Goal: Task Accomplishment & Management: Use online tool/utility

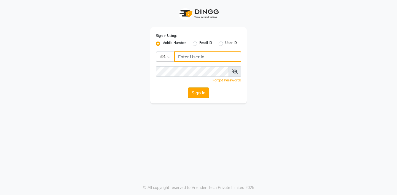
type input "8390500011"
click at [195, 93] on button "Sign In" at bounding box center [198, 93] width 21 height 10
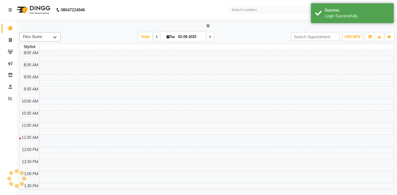
select select "en"
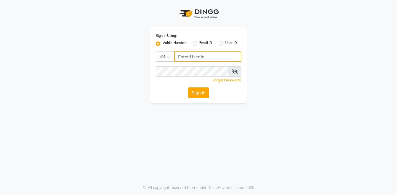
type input "8390500011"
click at [199, 95] on button "Sign In" at bounding box center [198, 93] width 21 height 10
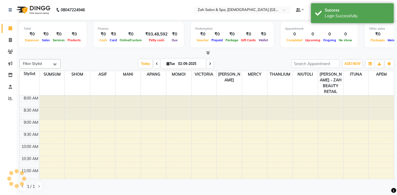
select select "en"
